Goal: Task Accomplishment & Management: Manage account settings

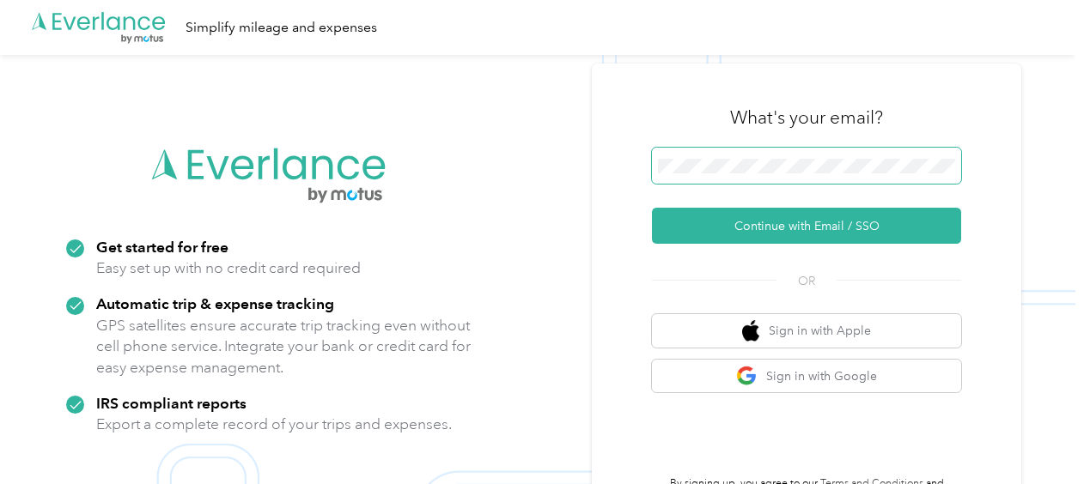
scroll to position [55, 0]
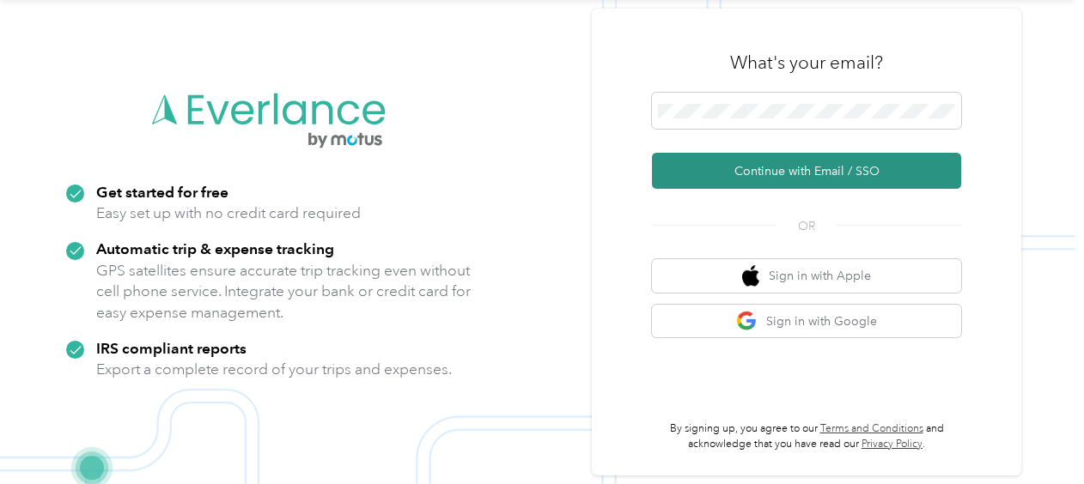
click at [810, 169] on button "Continue with Email / SSO" at bounding box center [806, 171] width 309 height 36
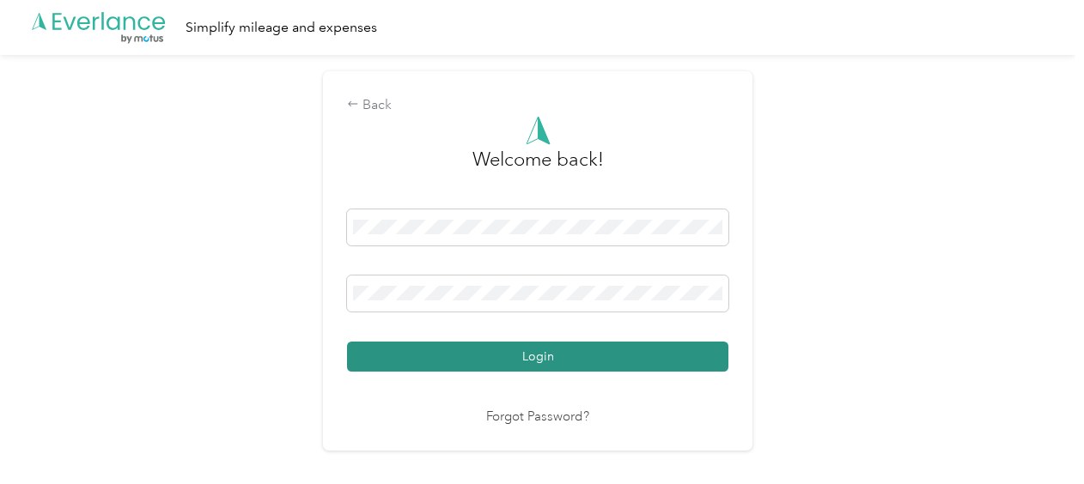
click at [593, 366] on button "Login" at bounding box center [537, 357] width 381 height 30
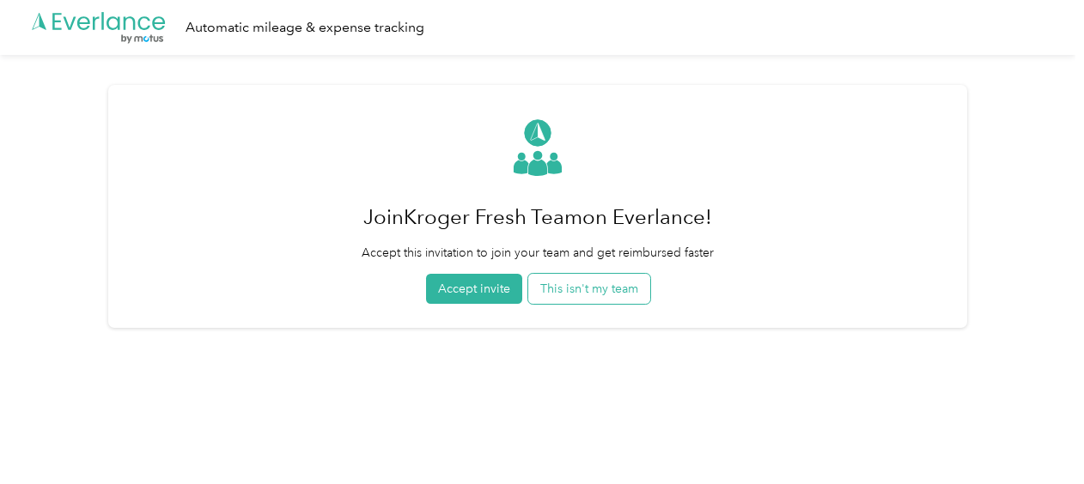
click at [602, 288] on button "This isn't my team" at bounding box center [589, 289] width 122 height 30
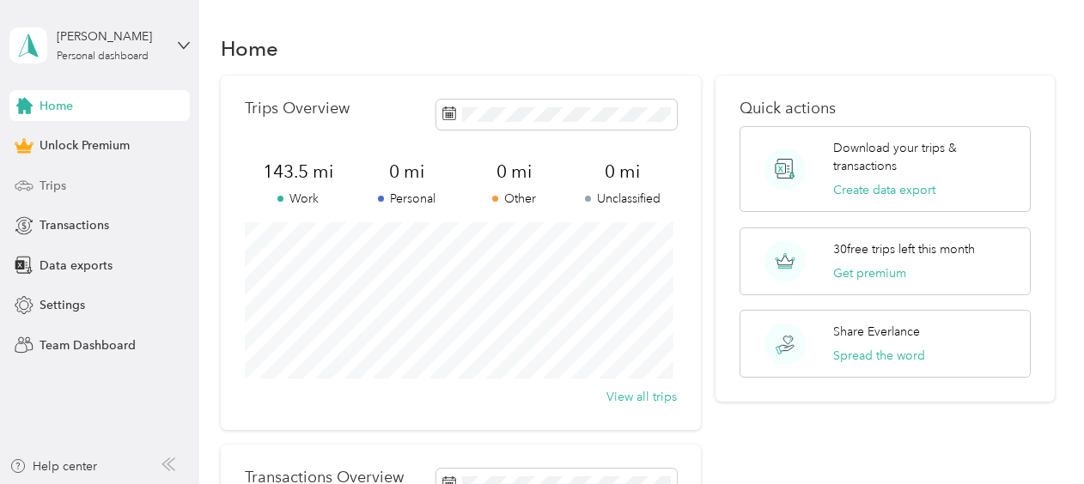
click at [51, 180] on span "Trips" at bounding box center [53, 186] width 27 height 18
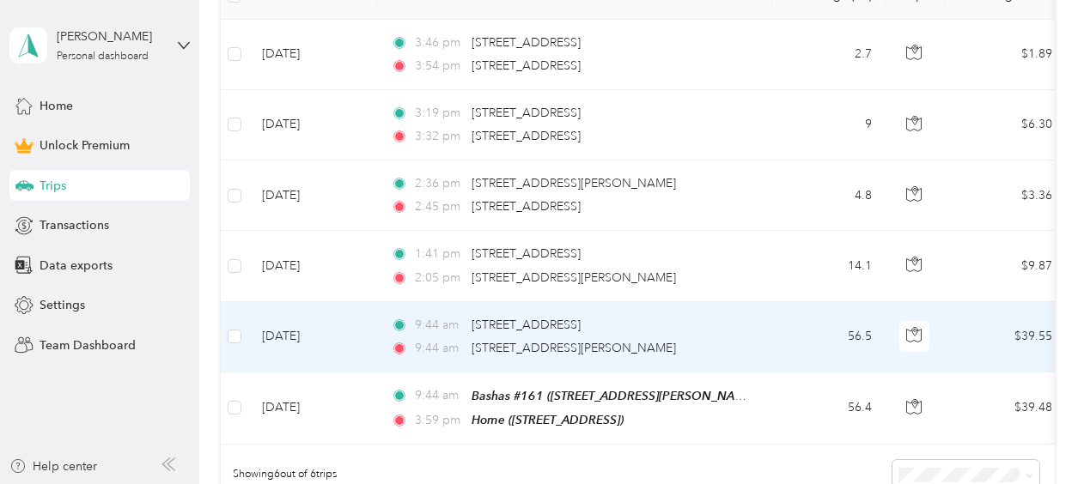
scroll to position [696, 0]
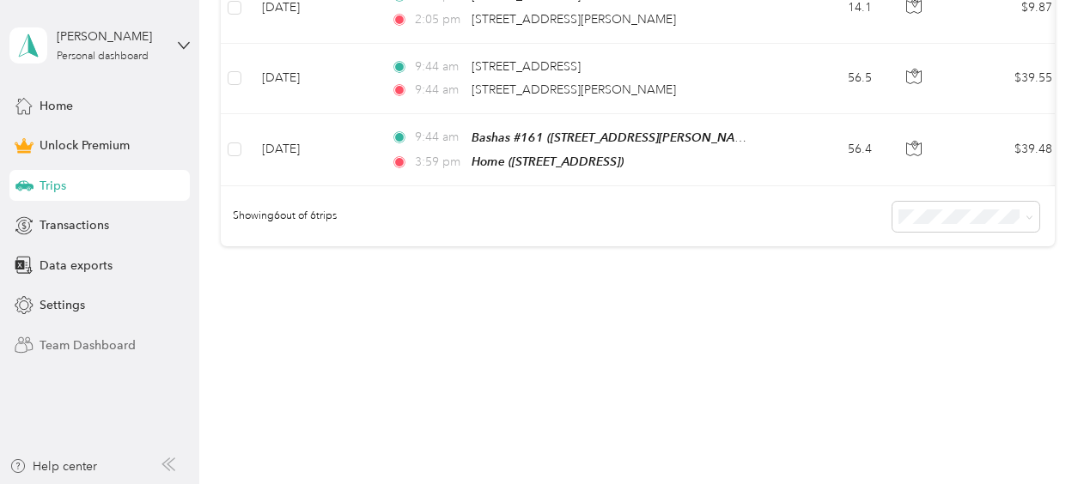
click at [74, 347] on span "Team Dashboard" at bounding box center [88, 346] width 96 height 18
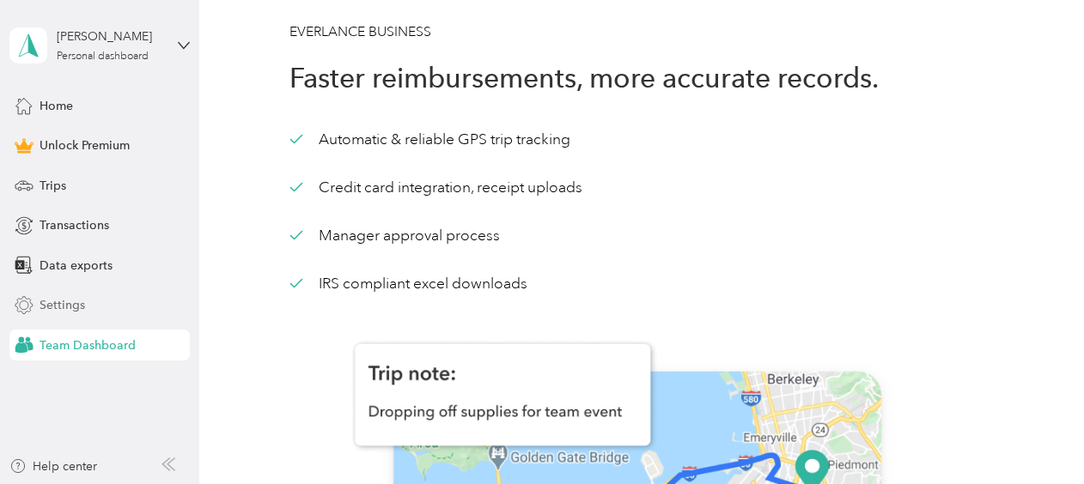
click at [119, 307] on div "Settings" at bounding box center [99, 305] width 180 height 31
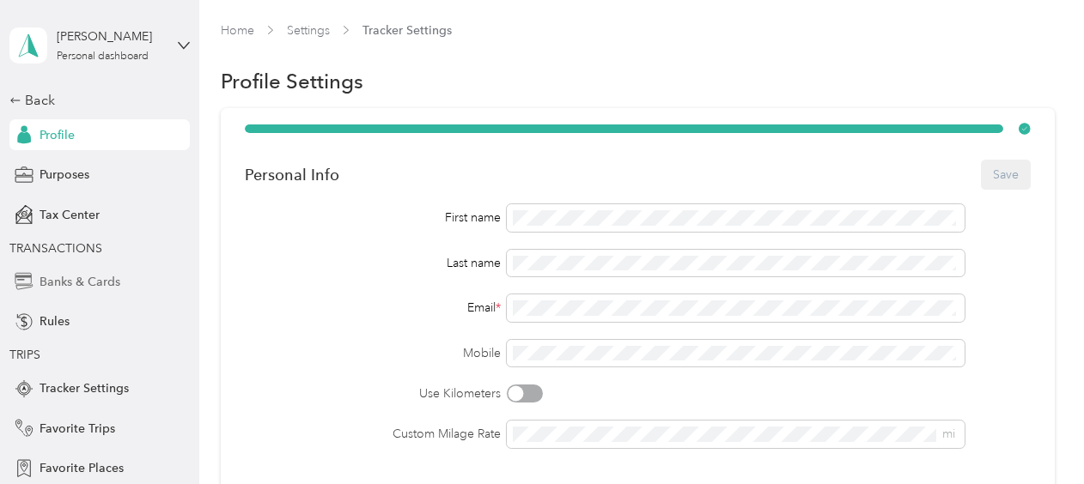
click at [87, 282] on span "Banks & Cards" at bounding box center [80, 282] width 81 height 18
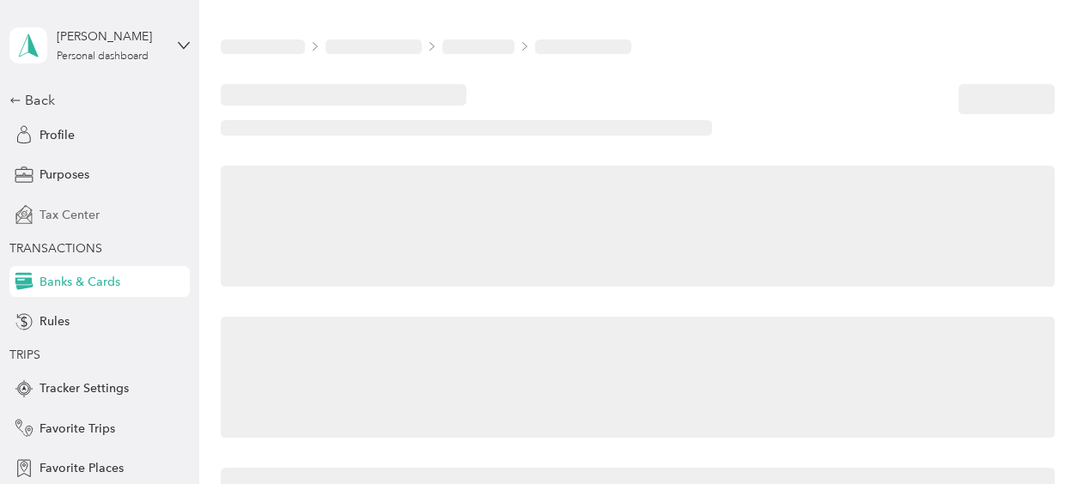
click at [82, 218] on span "Tax Center" at bounding box center [70, 215] width 60 height 18
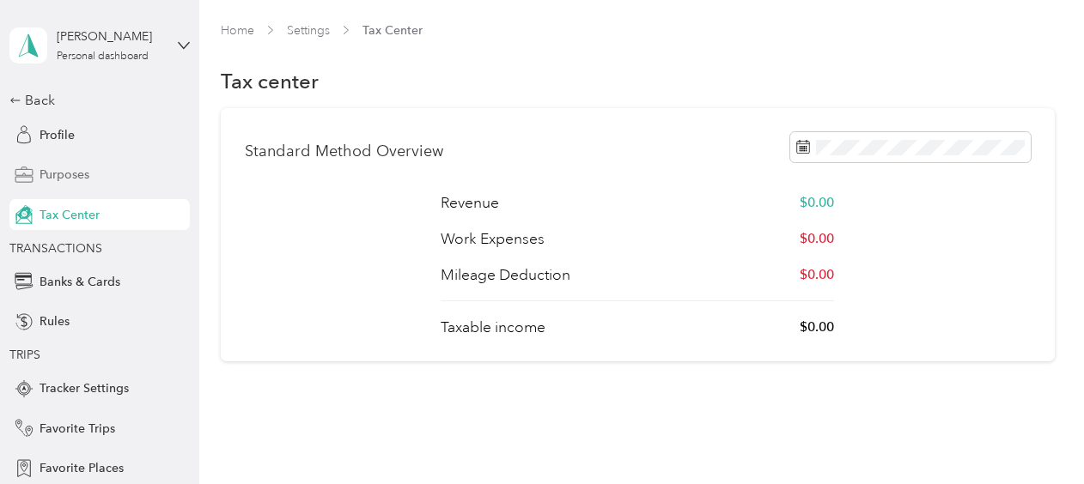
click at [67, 180] on span "Purposes" at bounding box center [65, 175] width 50 height 18
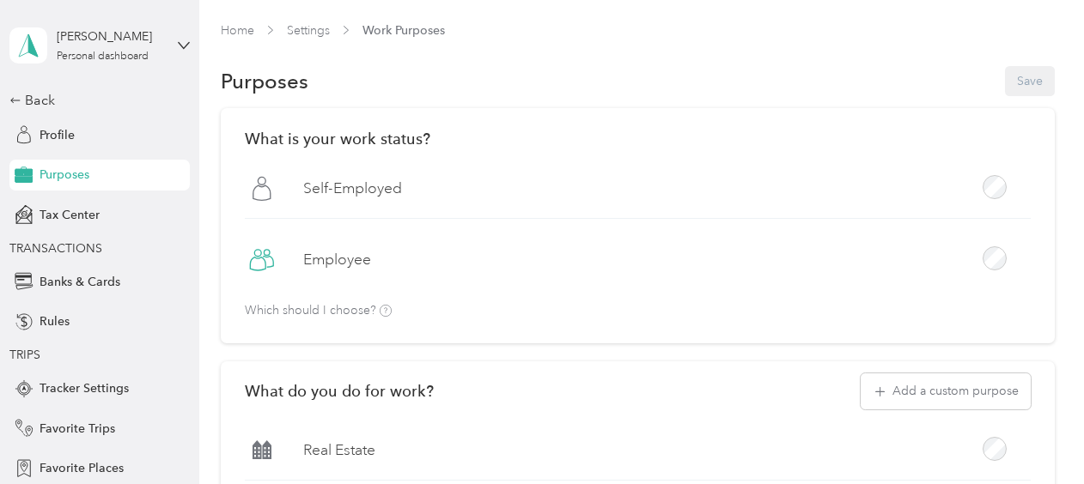
click at [339, 264] on label "Employee" at bounding box center [337, 259] width 68 height 21
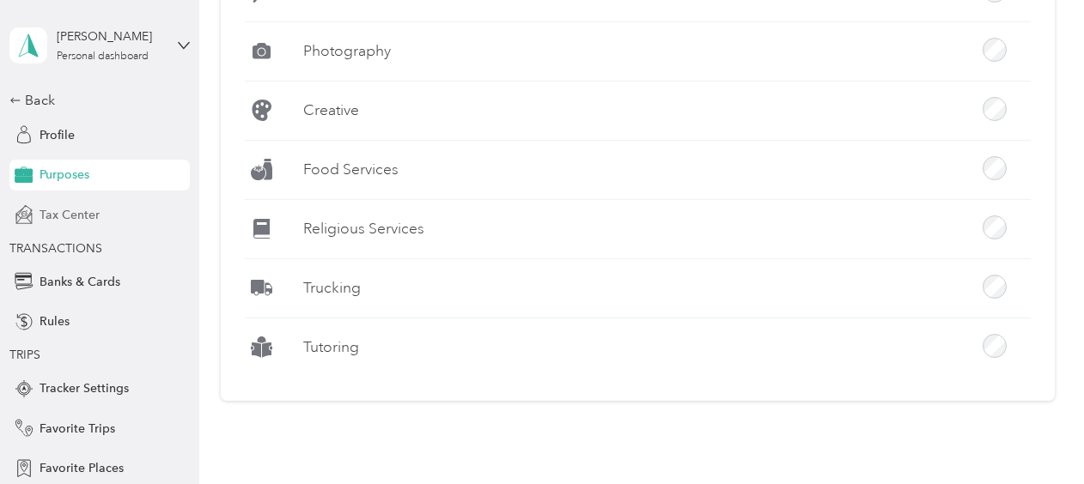
scroll to position [804, 0]
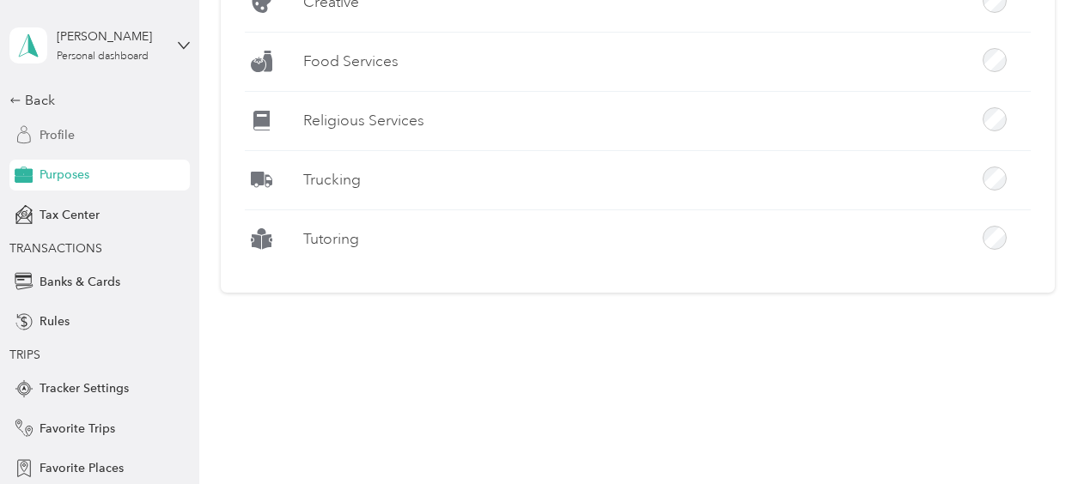
click at [52, 136] on span "Profile" at bounding box center [57, 135] width 35 height 18
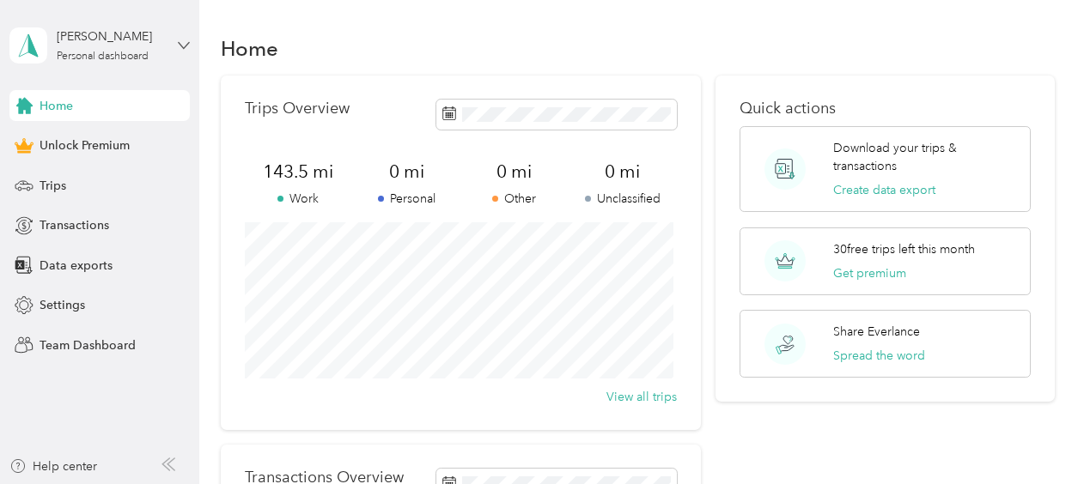
click at [180, 46] on icon at bounding box center [184, 46] width 12 height 12
click at [163, 90] on span "scilley@acosta.com" at bounding box center [324, 92] width 400 height 15
